Goal: Check status: Check status

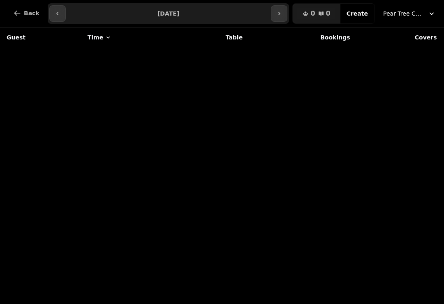
click at [54, 12] on icon "button" at bounding box center [57, 13] width 7 height 7
click at [59, 15] on icon "button" at bounding box center [57, 13] width 7 height 7
click at [62, 16] on button "button" at bounding box center [57, 13] width 16 height 16
click at [60, 15] on button "button" at bounding box center [57, 13] width 16 height 16
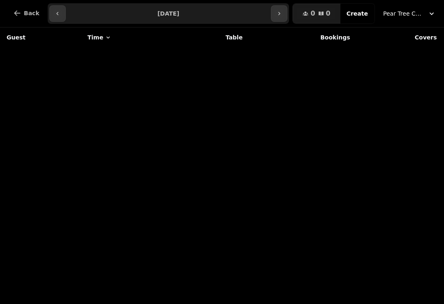
click at [60, 15] on button "button" at bounding box center [57, 13] width 16 height 16
click at [63, 14] on button "button" at bounding box center [57, 13] width 16 height 16
click at [62, 13] on button "button" at bounding box center [57, 13] width 16 height 16
click at [287, 19] on button "button" at bounding box center [279, 13] width 16 height 16
click at [283, 11] on icon "button" at bounding box center [279, 13] width 7 height 7
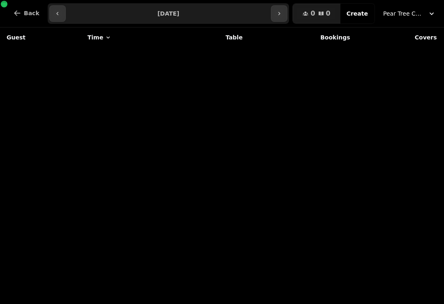
click at [283, 13] on icon "button" at bounding box center [279, 13] width 7 height 7
click at [281, 13] on icon "button" at bounding box center [279, 13] width 7 height 7
click at [281, 12] on icon "button" at bounding box center [279, 13] width 7 height 7
click at [281, 13] on icon "button" at bounding box center [279, 13] width 7 height 7
click at [283, 20] on button "button" at bounding box center [279, 13] width 16 height 16
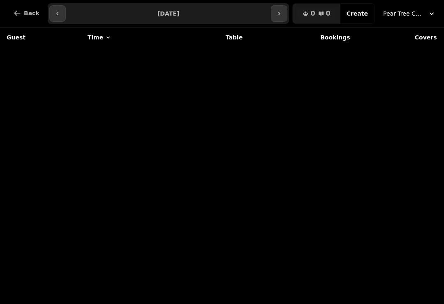
click at [279, 16] on button "button" at bounding box center [279, 13] width 16 height 16
click at [279, 17] on button "button" at bounding box center [279, 13] width 16 height 16
type input "**********"
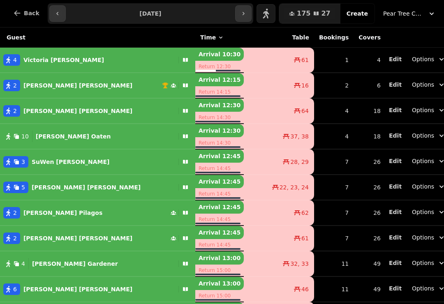
click at [247, 13] on icon "button" at bounding box center [243, 13] width 7 height 7
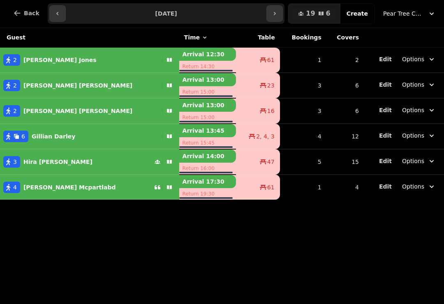
click at [278, 14] on icon "button" at bounding box center [275, 13] width 7 height 7
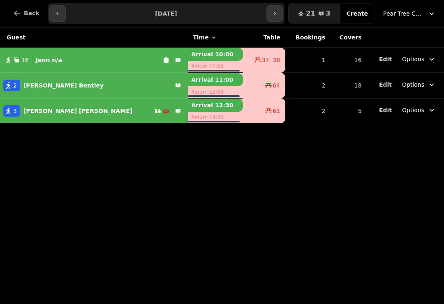
click at [51, 17] on button "button" at bounding box center [57, 13] width 16 height 16
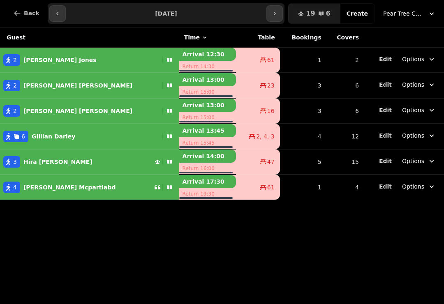
click at [56, 14] on icon "button" at bounding box center [57, 13] width 2 height 3
type input "**********"
